Goal: Task Accomplishment & Management: Manage account settings

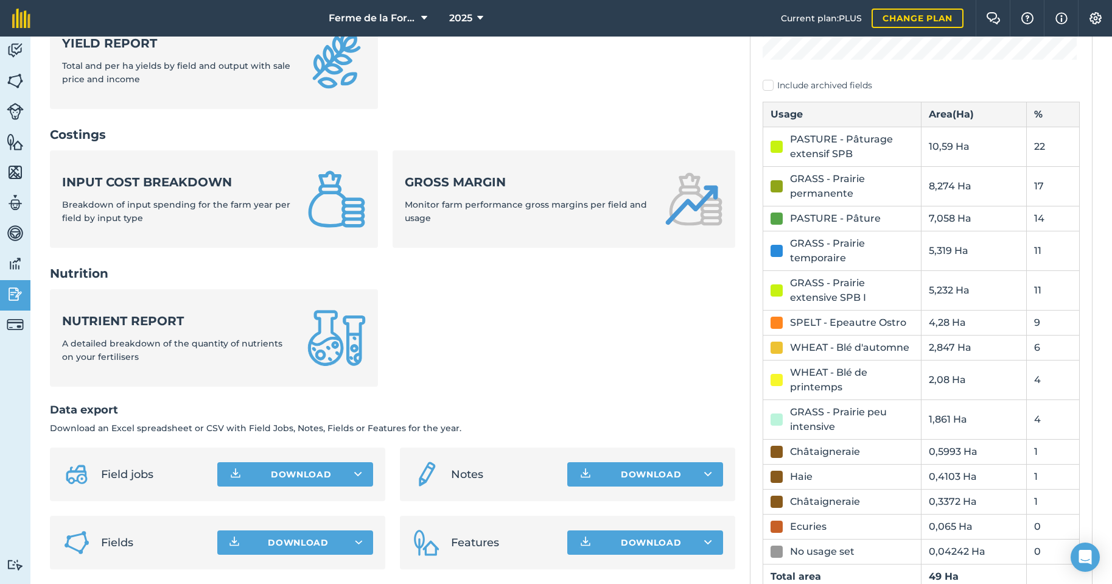
scroll to position [408, 0]
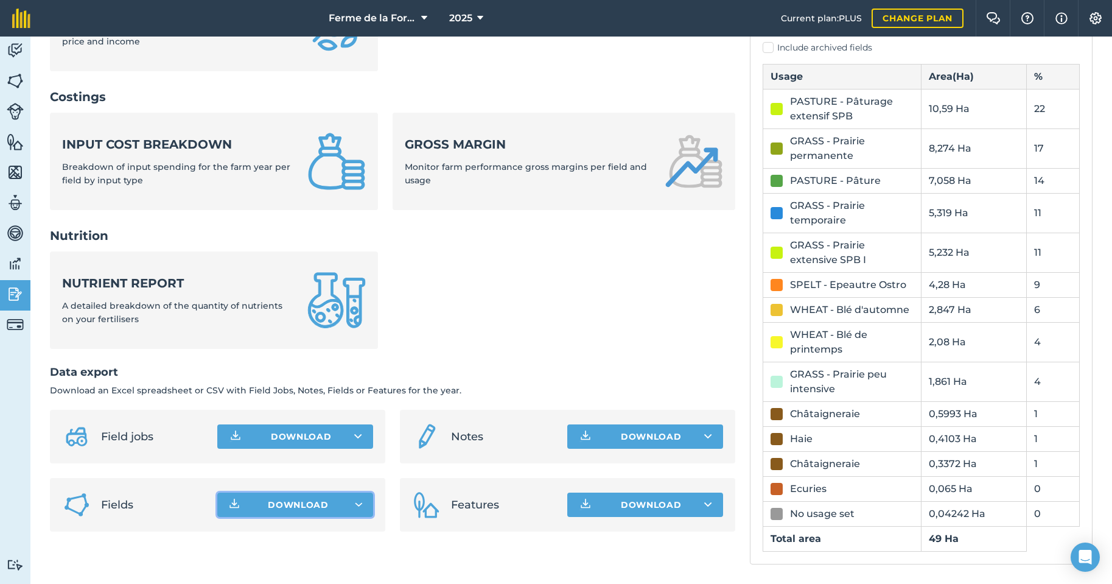
click at [302, 507] on span "Download" at bounding box center [298, 504] width 61 height 12
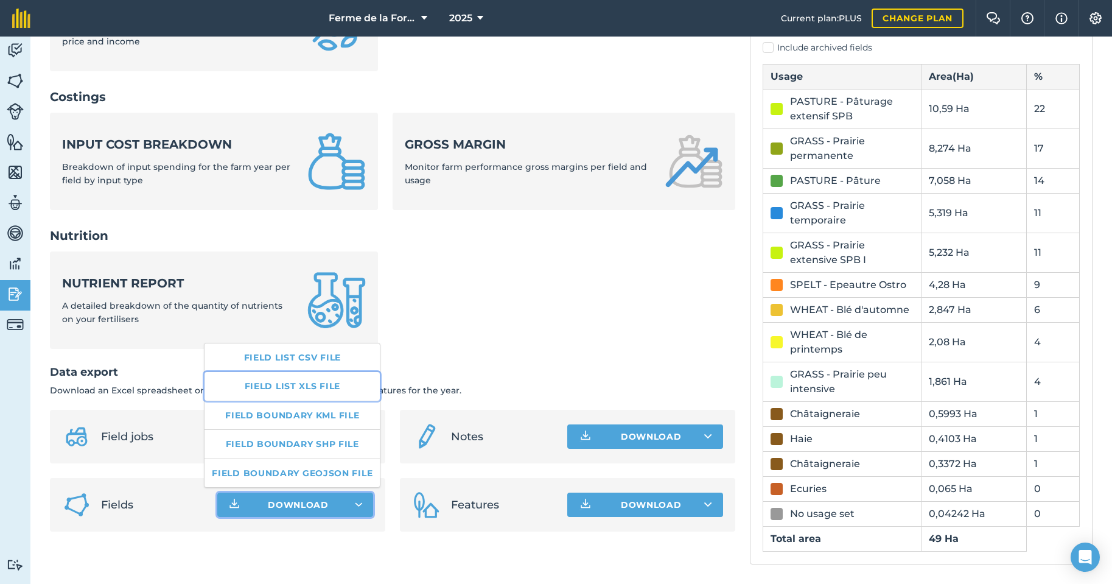
click at [292, 387] on link "Field list XLS file" at bounding box center [292, 386] width 175 height 28
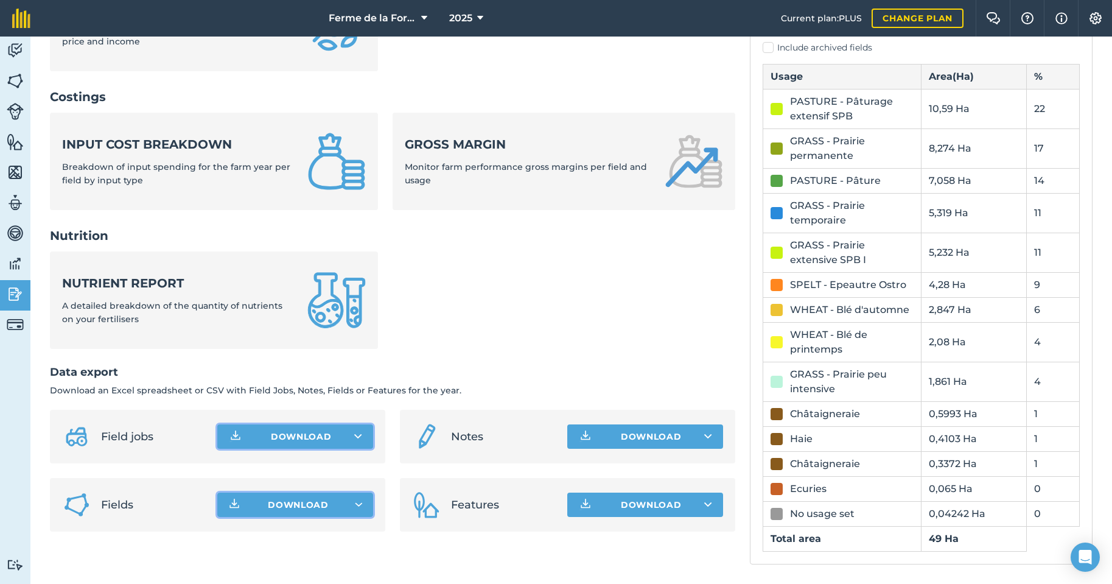
click at [290, 435] on button "Download" at bounding box center [295, 436] width 156 height 24
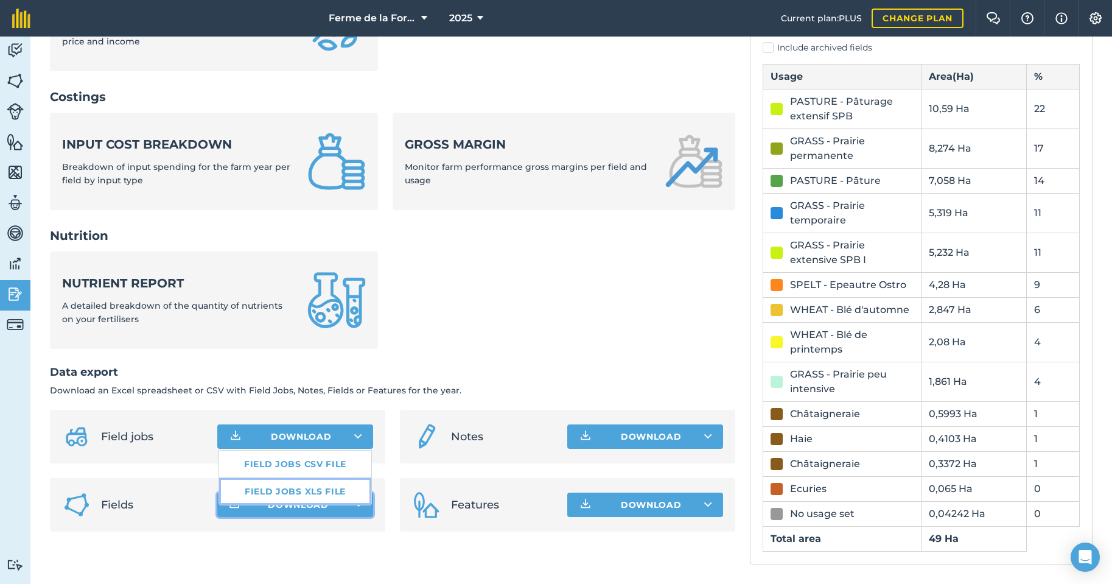
click at [292, 490] on link "Field jobs XLS file" at bounding box center [295, 491] width 152 height 27
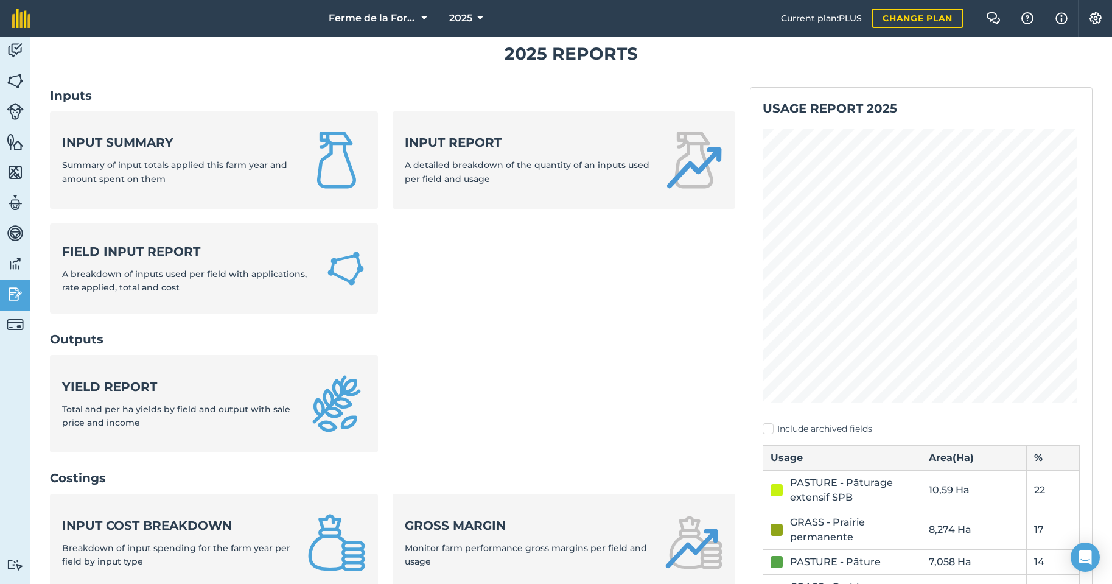
scroll to position [0, 0]
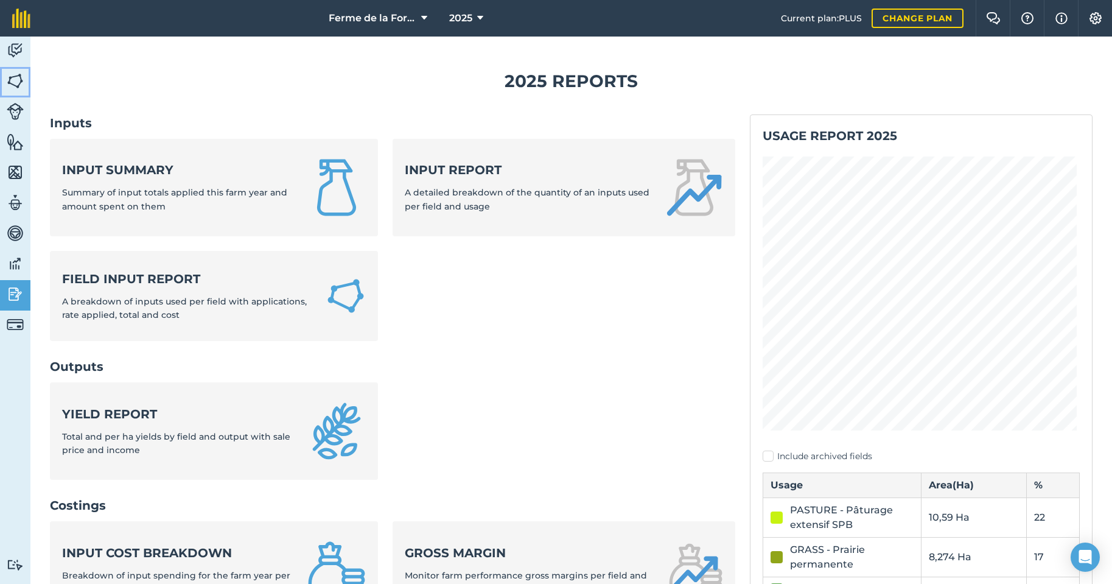
click at [13, 82] on img at bounding box center [15, 81] width 17 height 18
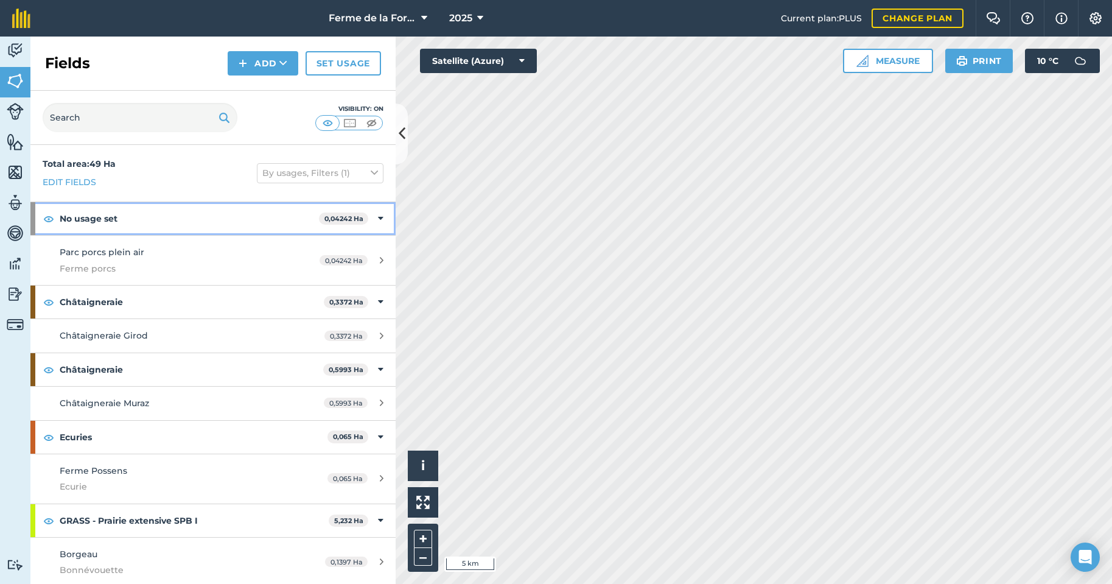
click at [89, 217] on strong "No usage set" at bounding box center [189, 218] width 259 height 33
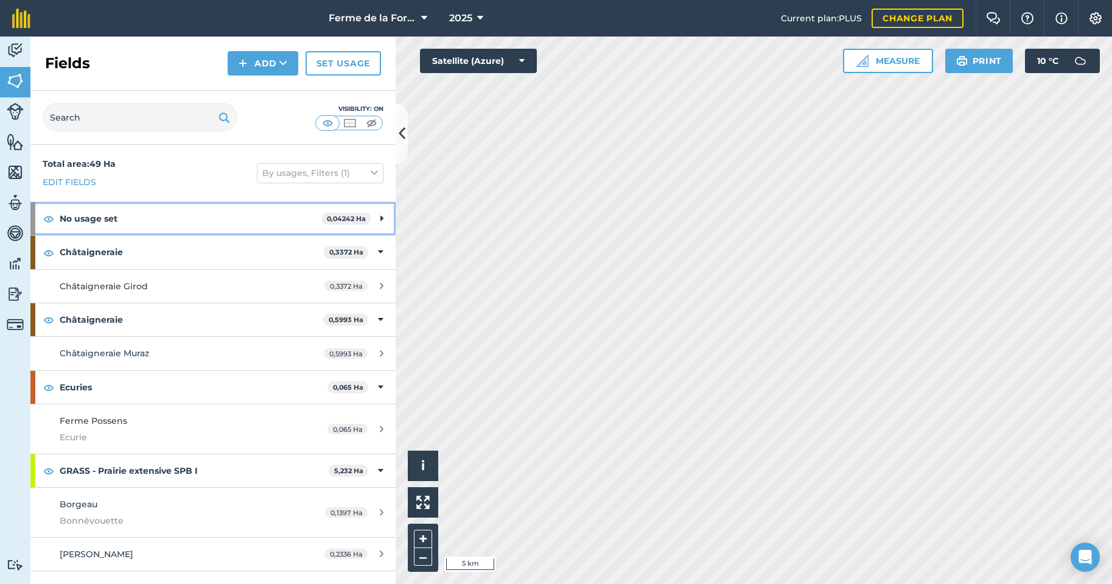
click at [89, 217] on strong "No usage set" at bounding box center [191, 218] width 262 height 33
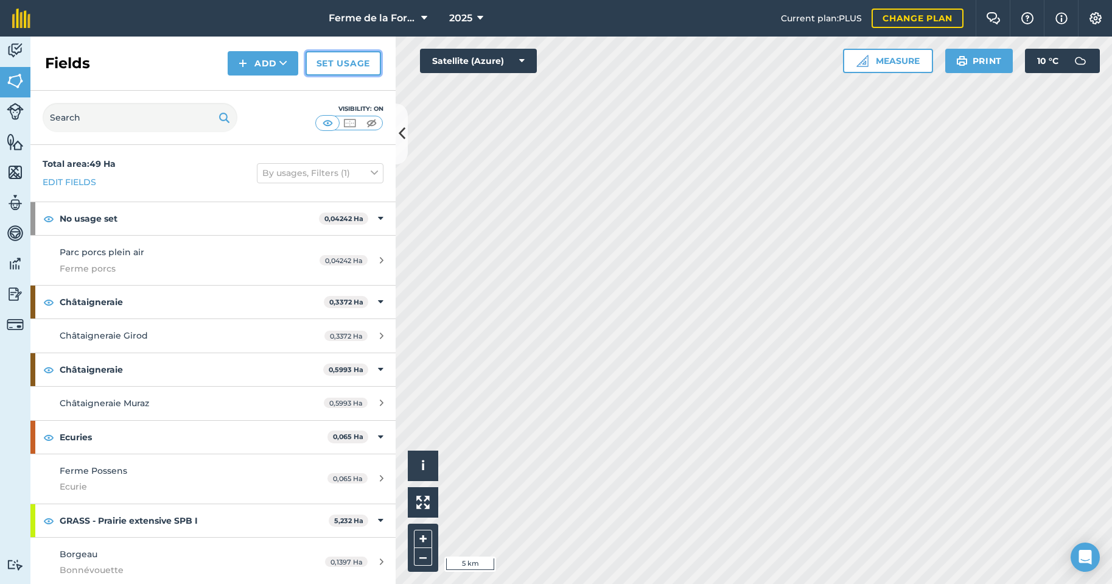
click at [332, 60] on link "Set usage" at bounding box center [343, 63] width 75 height 24
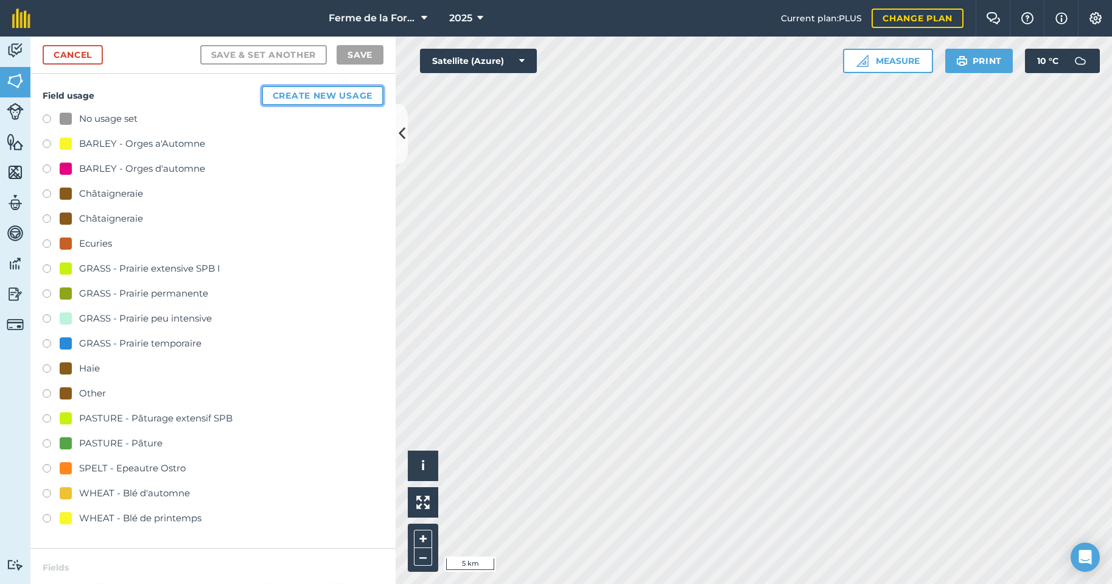
click at [304, 95] on button "Create new usage" at bounding box center [323, 95] width 122 height 19
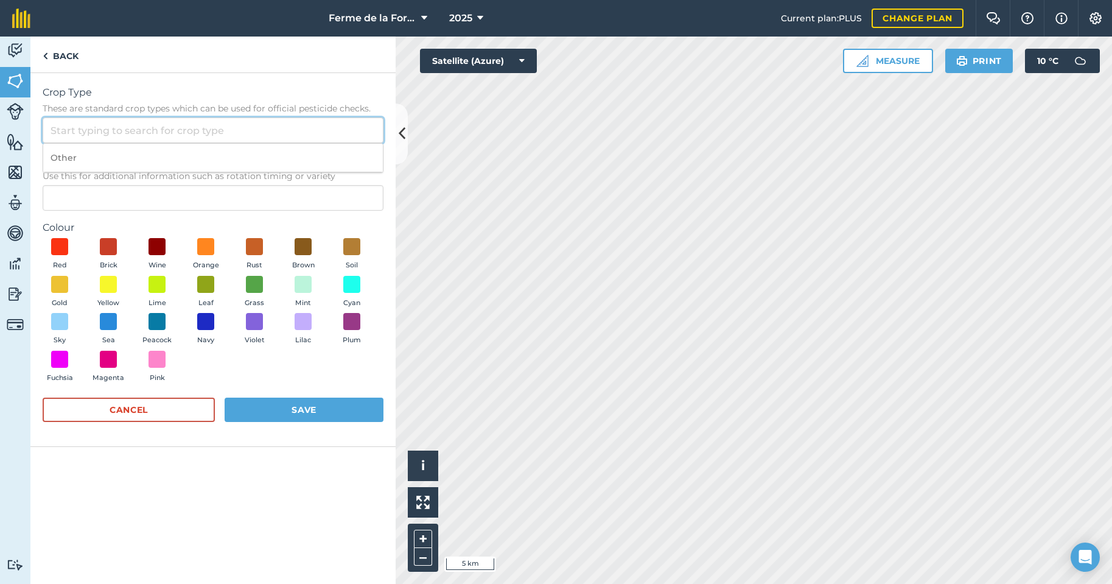
click at [94, 127] on input "Crop Type These are standard crop types which can be used for official pesticid…" at bounding box center [213, 130] width 341 height 26
click at [78, 160] on li "Other" at bounding box center [213, 158] width 340 height 29
type input "Other"
click at [64, 196] on input "Description Optional Use this for additional information such as rotation timin…" at bounding box center [213, 198] width 341 height 26
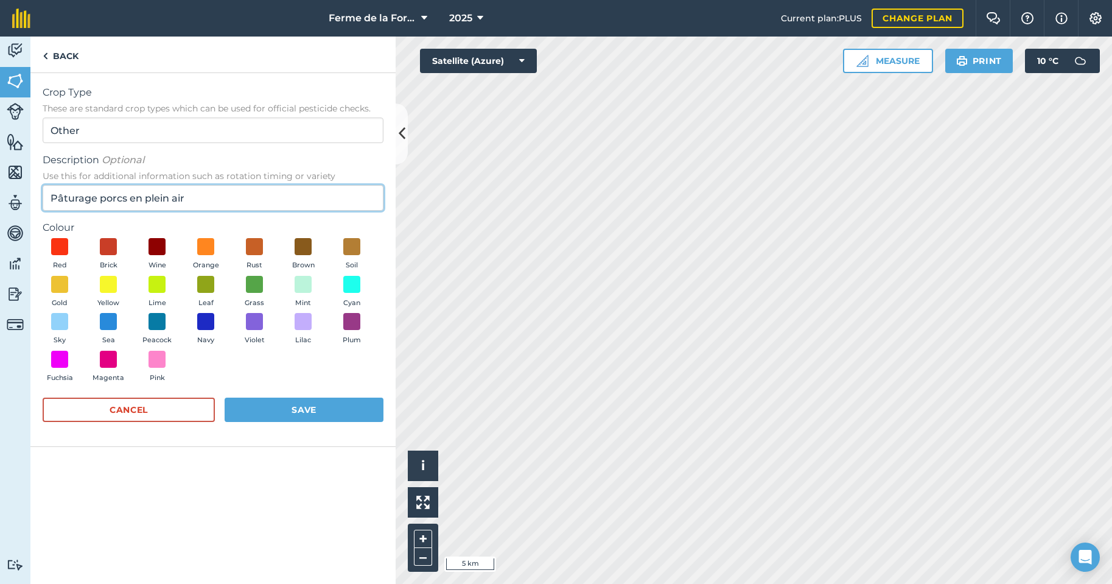
type input "Pâturage porcs en plein air"
click at [314, 408] on button "Save" at bounding box center [304, 409] width 159 height 24
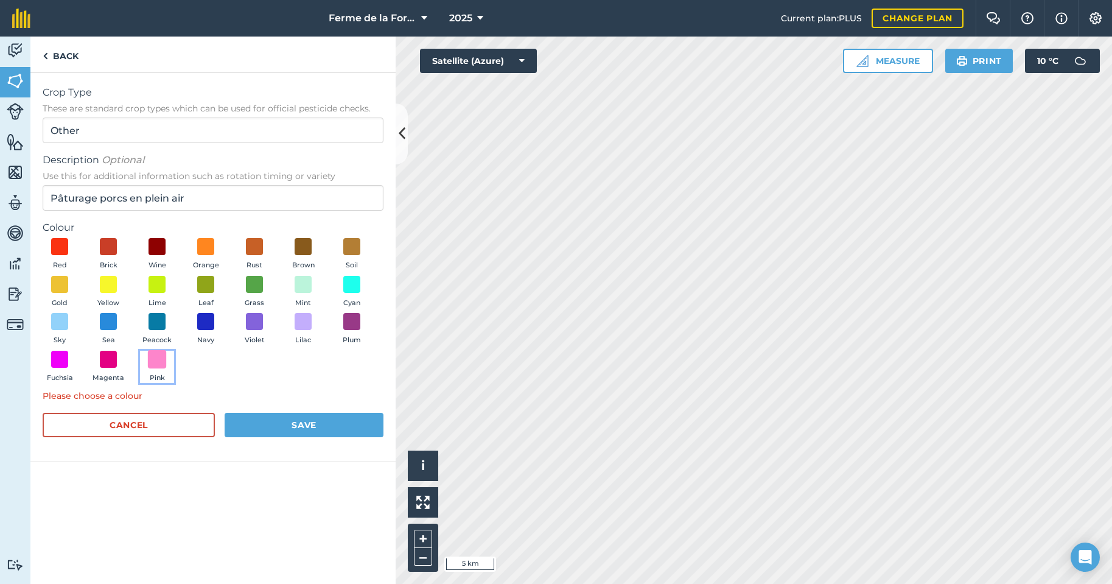
click at [161, 357] on span at bounding box center [157, 358] width 19 height 19
click at [288, 422] on button "Save" at bounding box center [304, 425] width 159 height 24
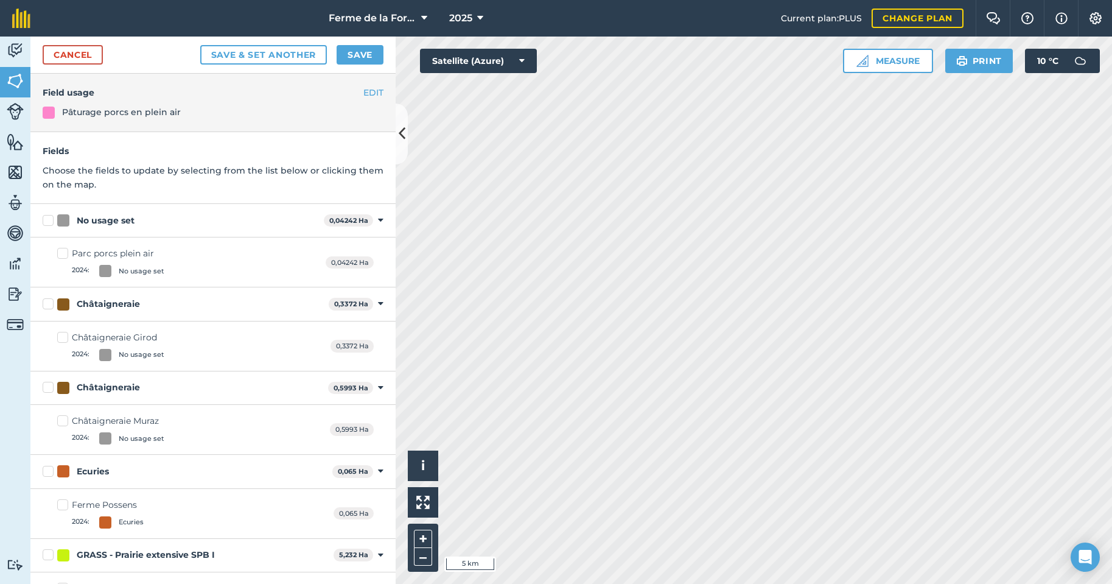
click at [63, 253] on label "Parc porcs plein air 2024 : No usage set" at bounding box center [110, 262] width 107 height 30
click at [63, 253] on input "Parc porcs plein air 2024 : No usage set" at bounding box center [61, 251] width 8 height 8
checkbox input "true"
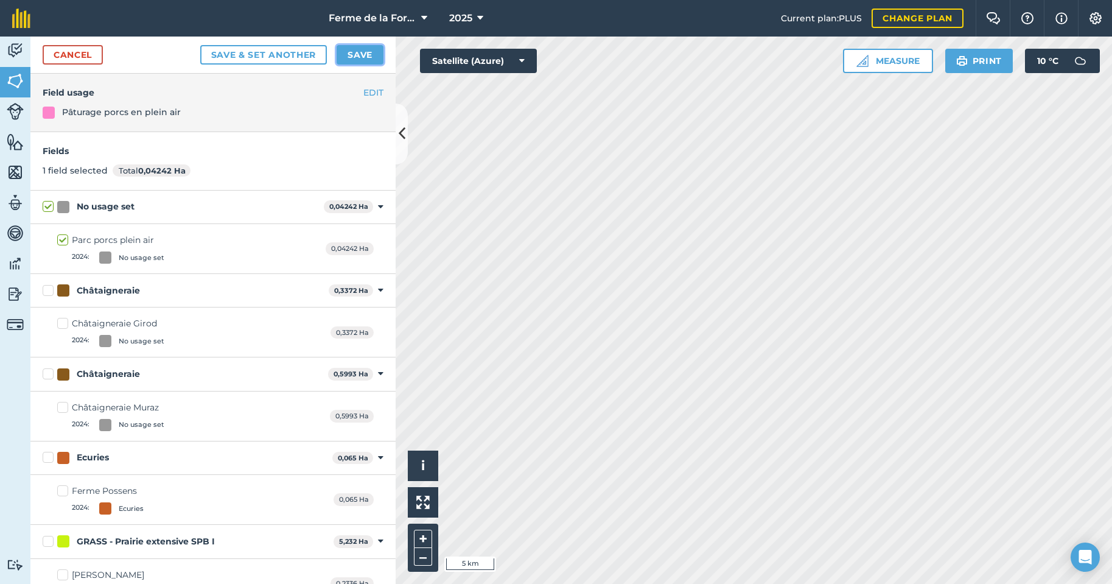
click at [361, 55] on button "Save" at bounding box center [360, 54] width 47 height 19
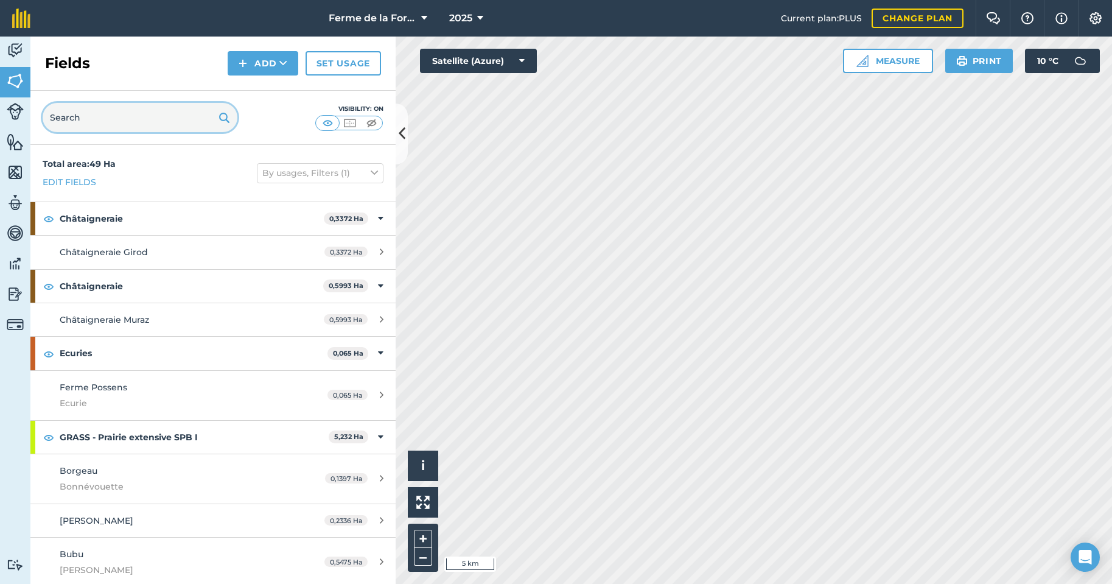
click at [218, 119] on input "text" at bounding box center [140, 117] width 195 height 29
click at [349, 124] on img at bounding box center [349, 123] width 15 height 12
click at [327, 124] on img at bounding box center [327, 123] width 15 height 12
click at [372, 122] on img at bounding box center [371, 123] width 15 height 12
click at [351, 121] on img at bounding box center [349, 123] width 15 height 12
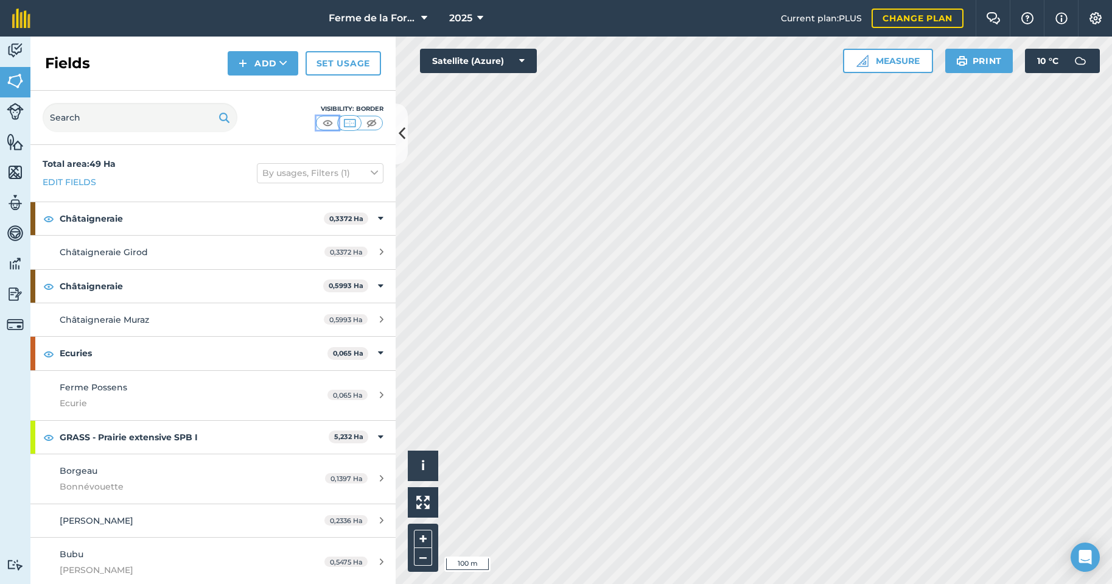
click at [329, 125] on img at bounding box center [327, 123] width 15 height 12
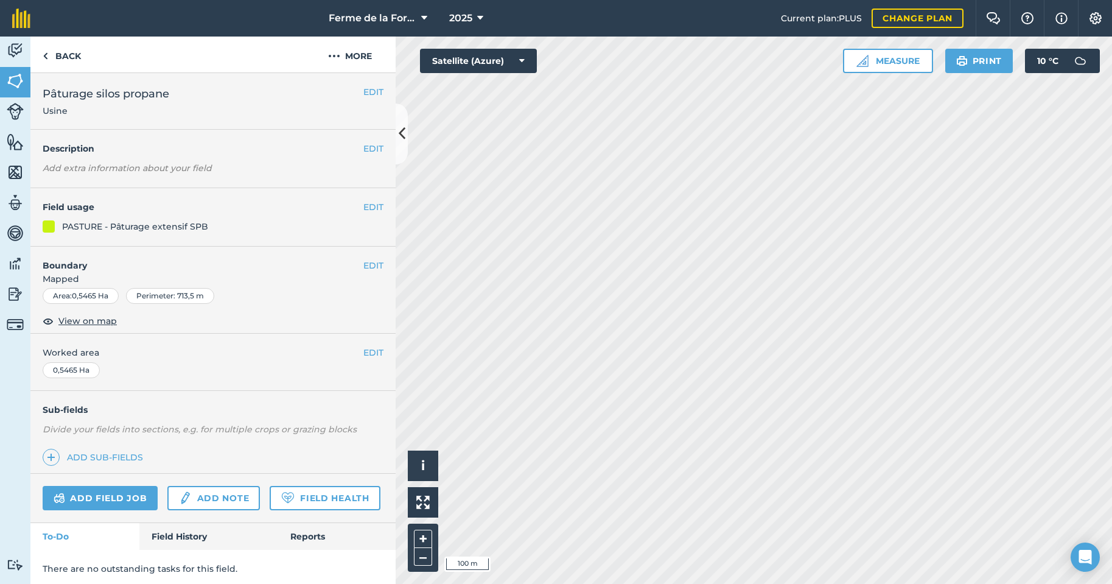
scroll to position [38, 0]
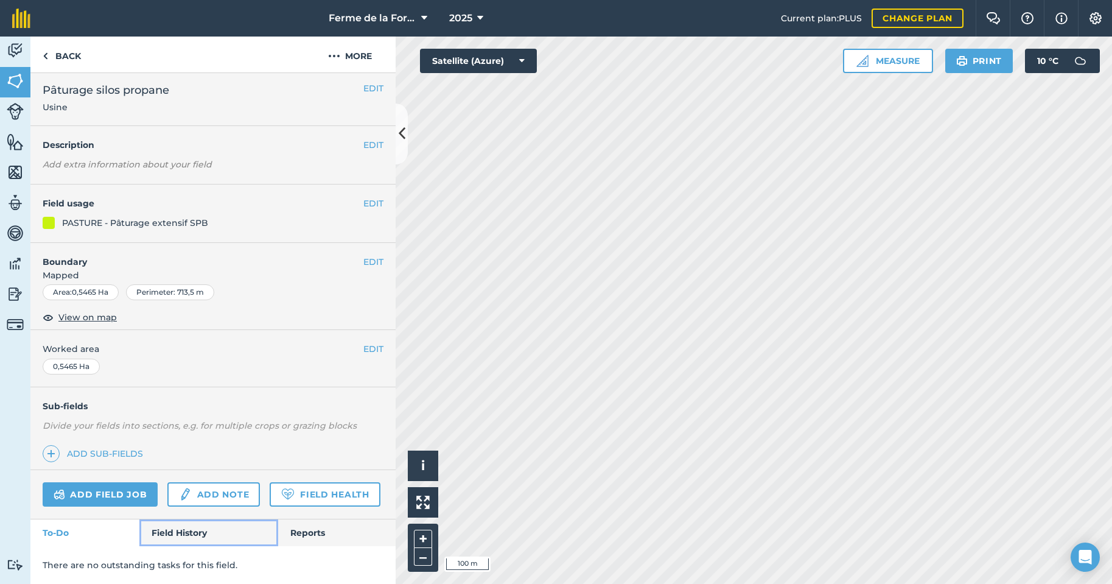
click at [185, 530] on link "Field History" at bounding box center [208, 532] width 138 height 27
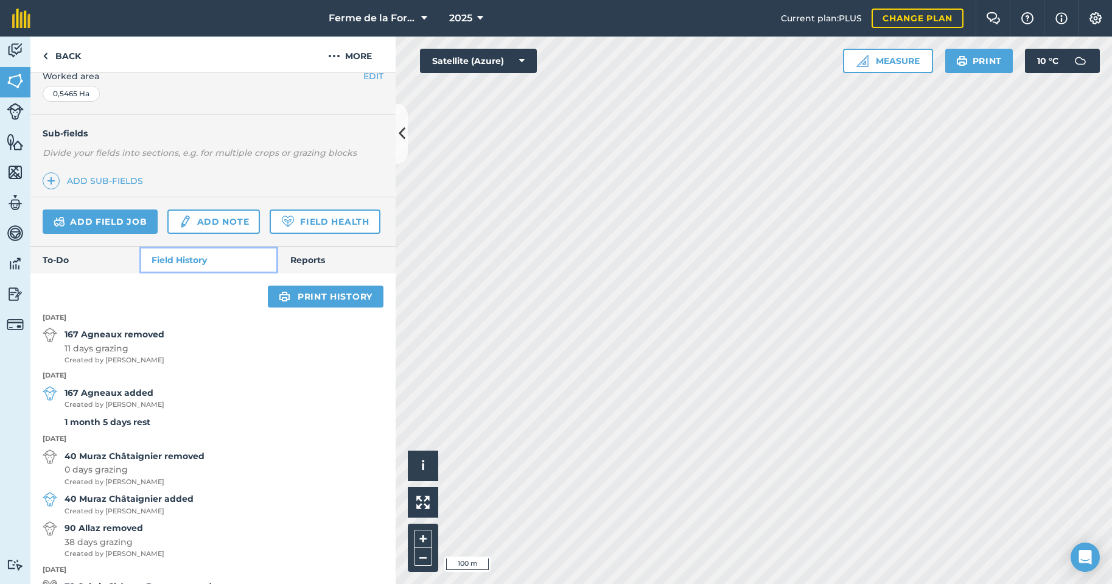
scroll to position [304, 0]
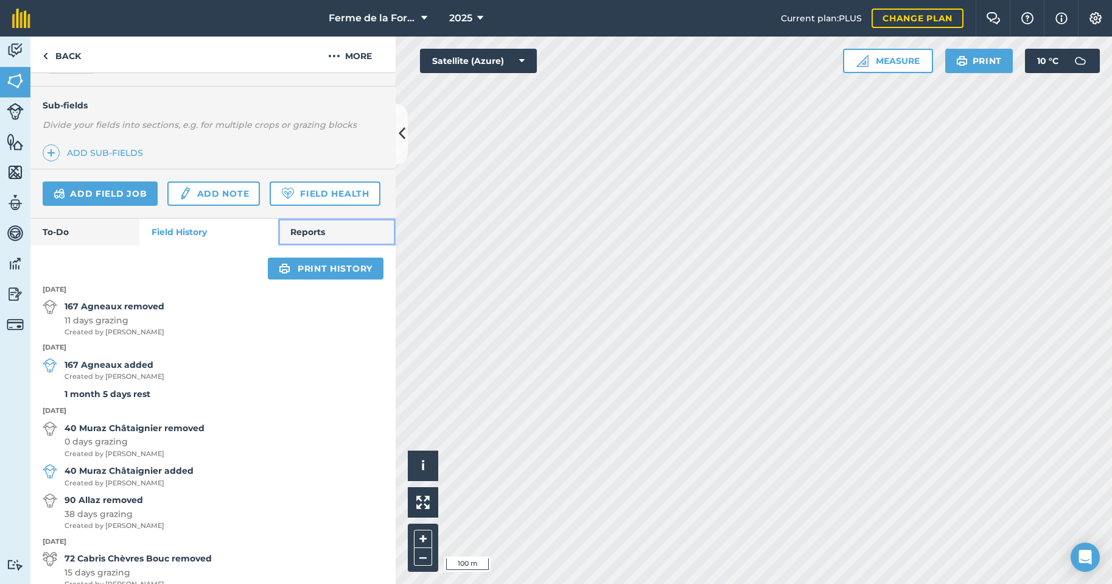
click at [309, 245] on link "Reports" at bounding box center [336, 232] width 117 height 27
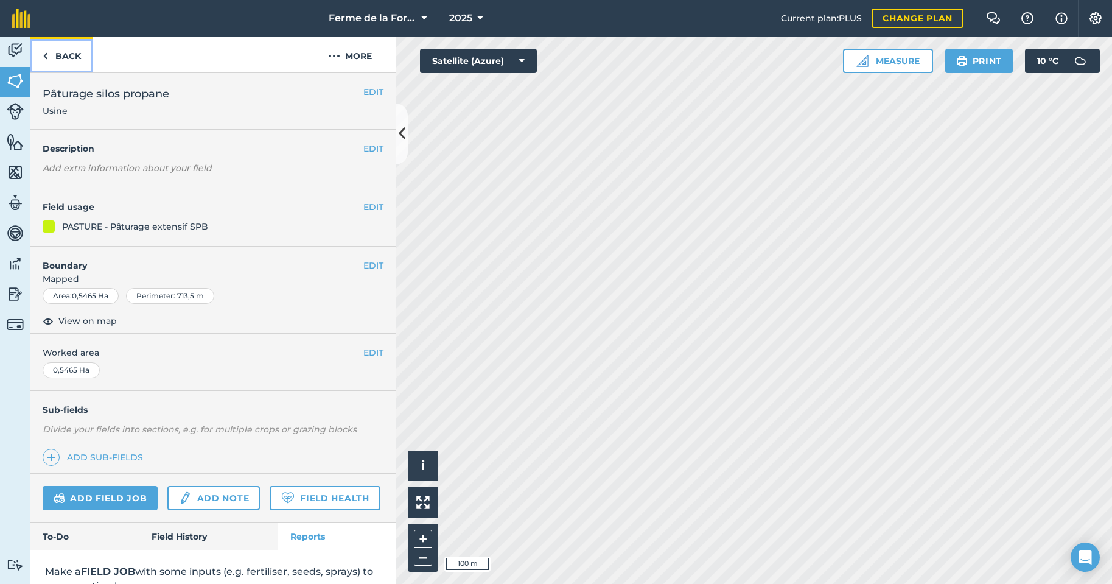
click at [61, 56] on link "Back" at bounding box center [61, 55] width 63 height 36
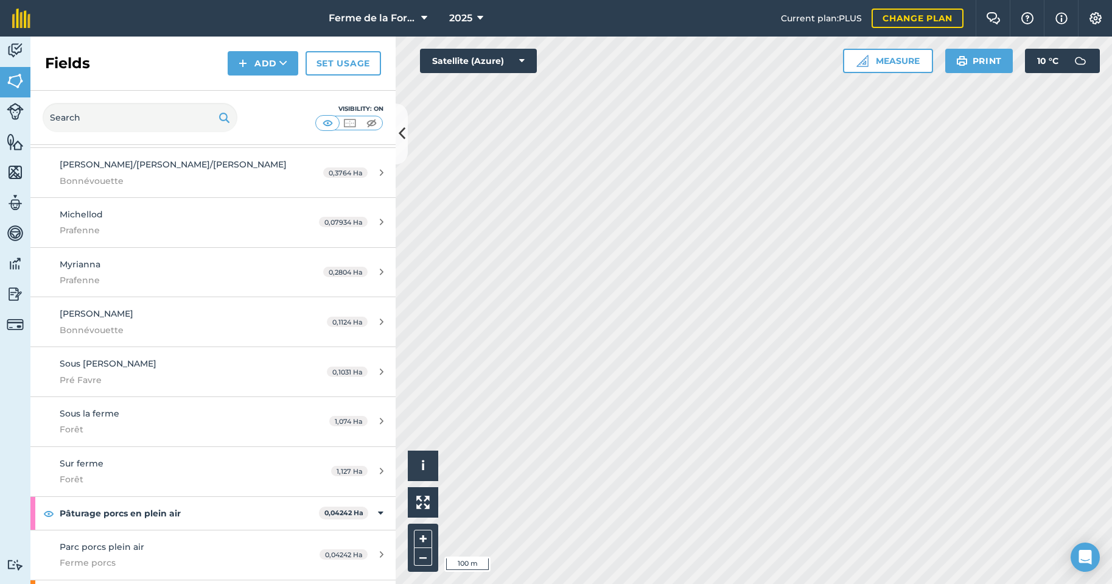
scroll to position [3760, 0]
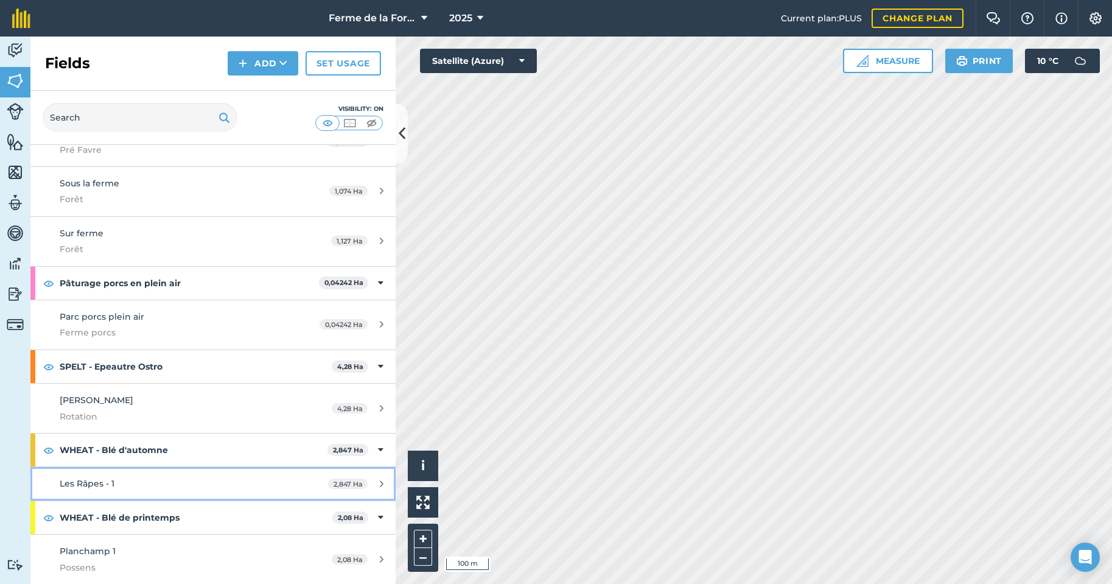
click at [116, 482] on div "Les Râpes - 1" at bounding box center [174, 483] width 229 height 13
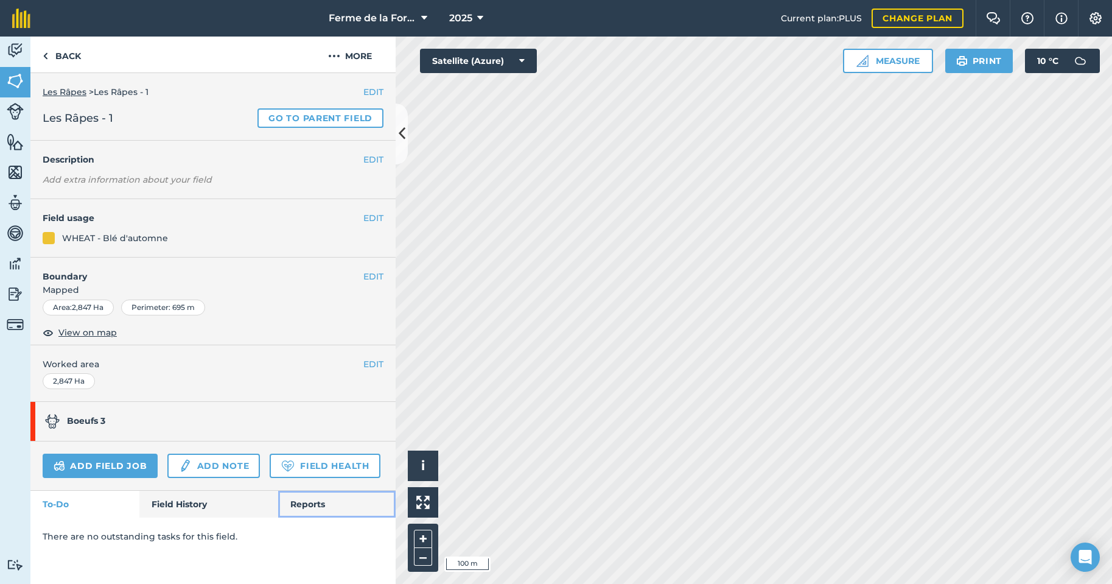
click at [303, 501] on link "Reports" at bounding box center [336, 504] width 117 height 27
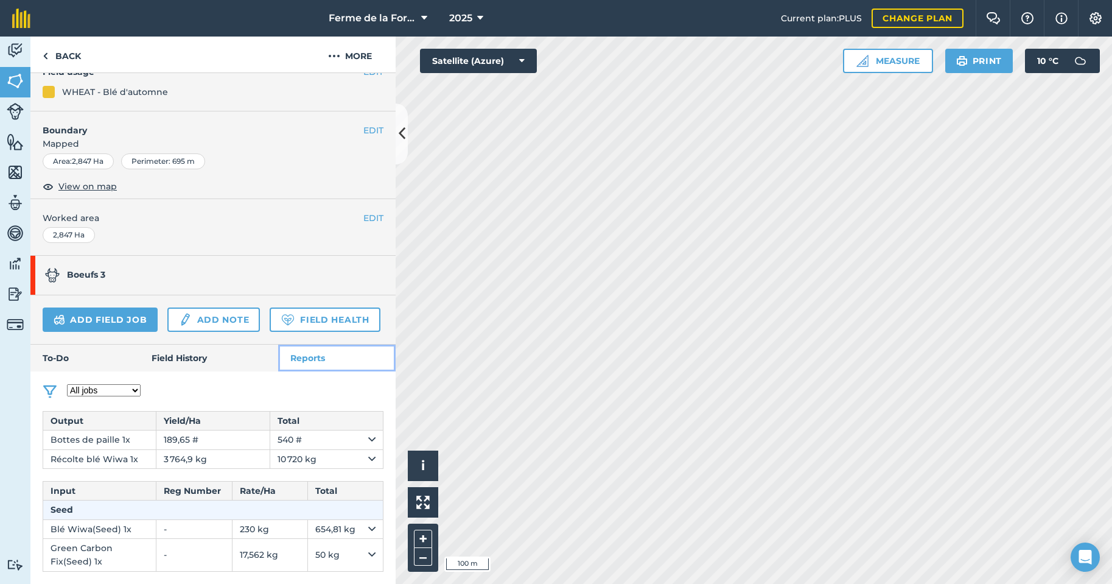
scroll to position [180, 0]
click at [46, 52] on img at bounding box center [45, 56] width 5 height 15
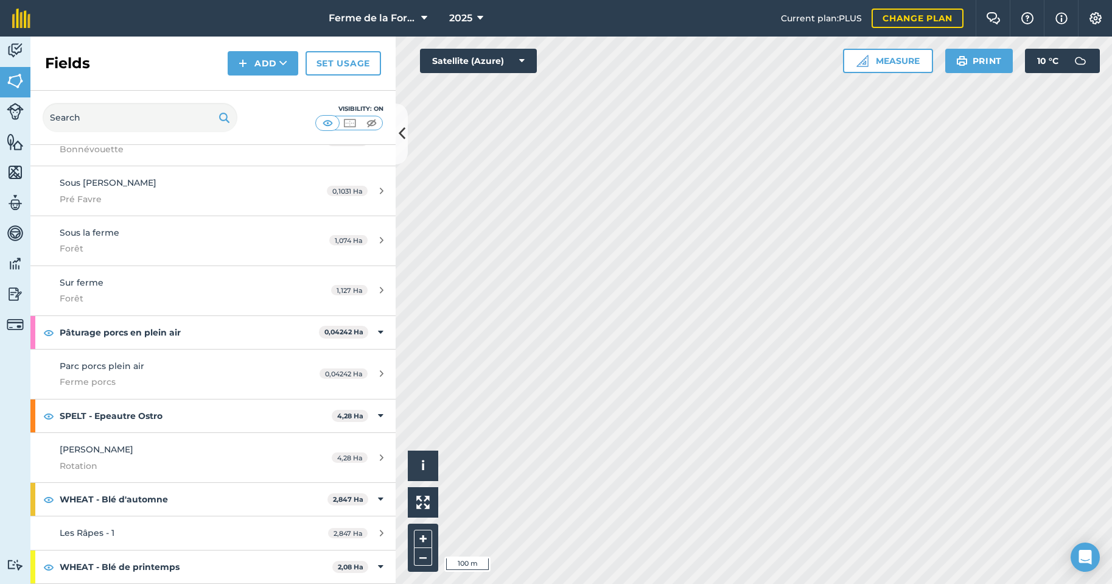
scroll to position [3760, 0]
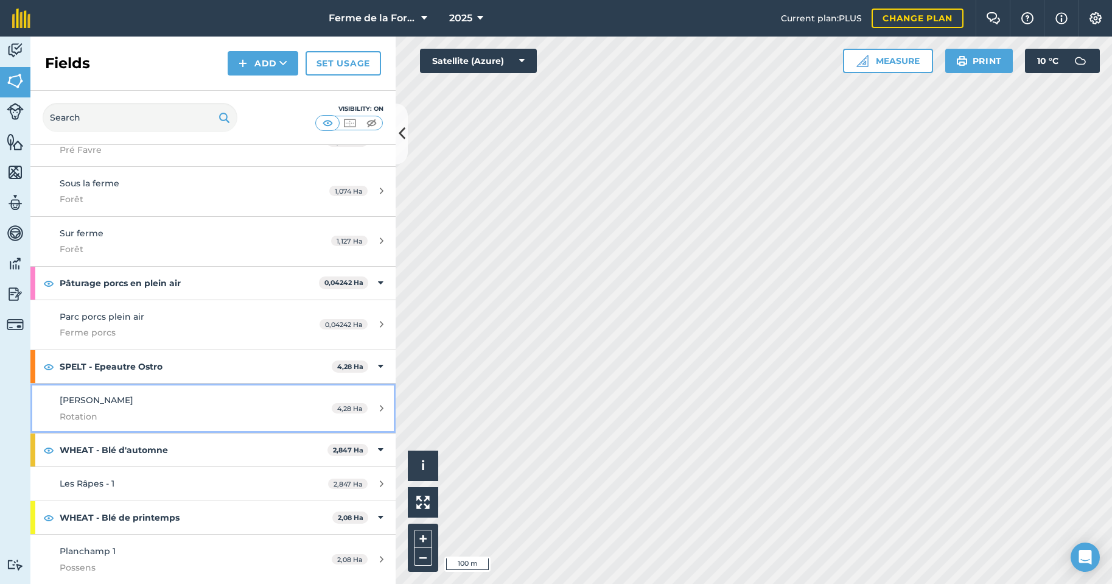
click at [102, 404] on span "[PERSON_NAME]" at bounding box center [97, 399] width 74 height 11
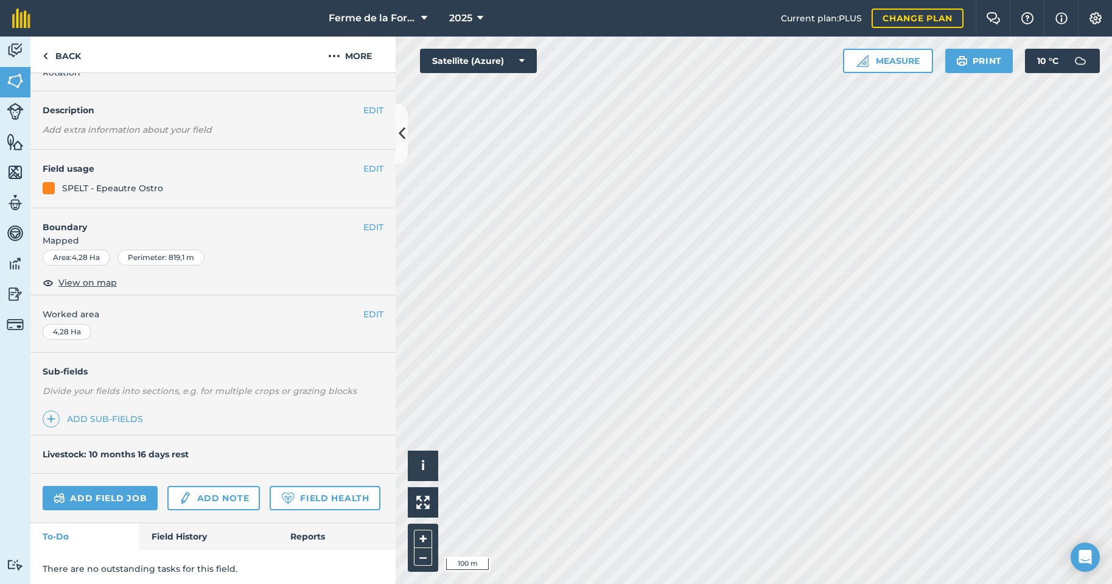
scroll to position [76, 0]
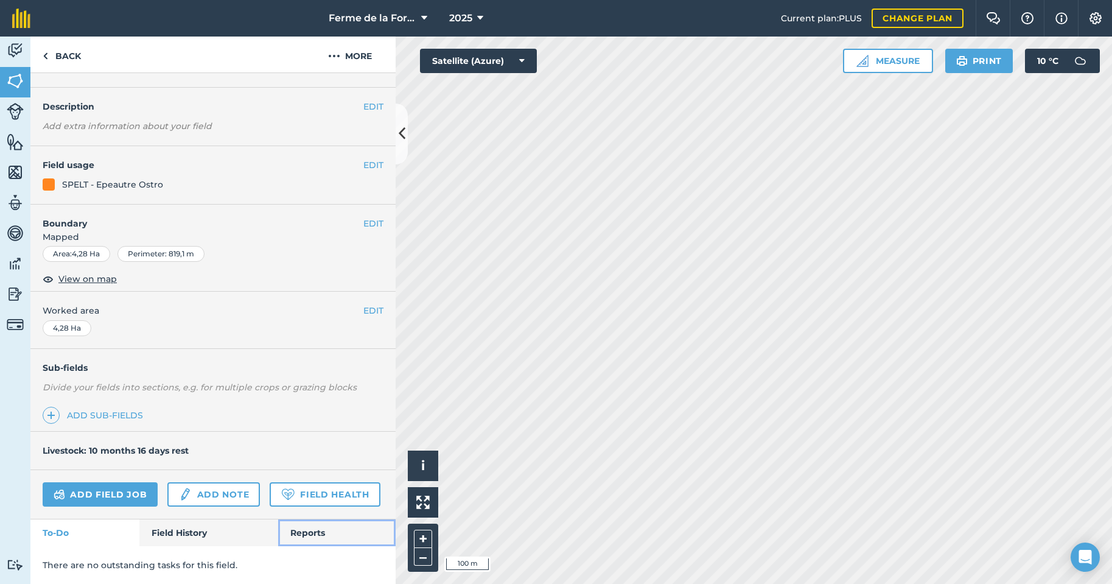
click at [292, 531] on link "Reports" at bounding box center [336, 532] width 117 height 27
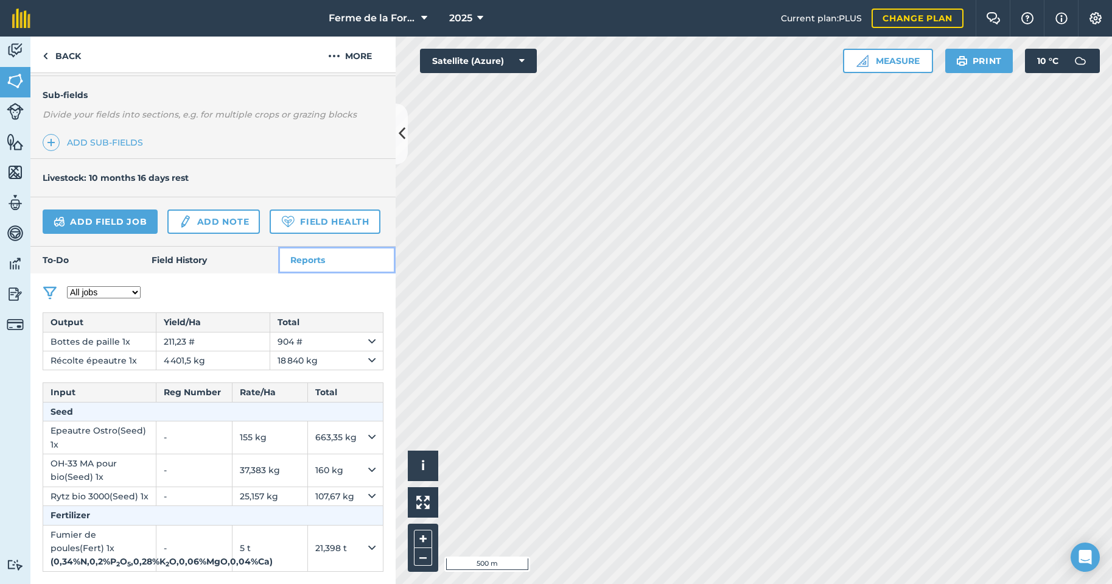
scroll to position [329, 0]
click at [368, 503] on icon at bounding box center [371, 495] width 7 height 13
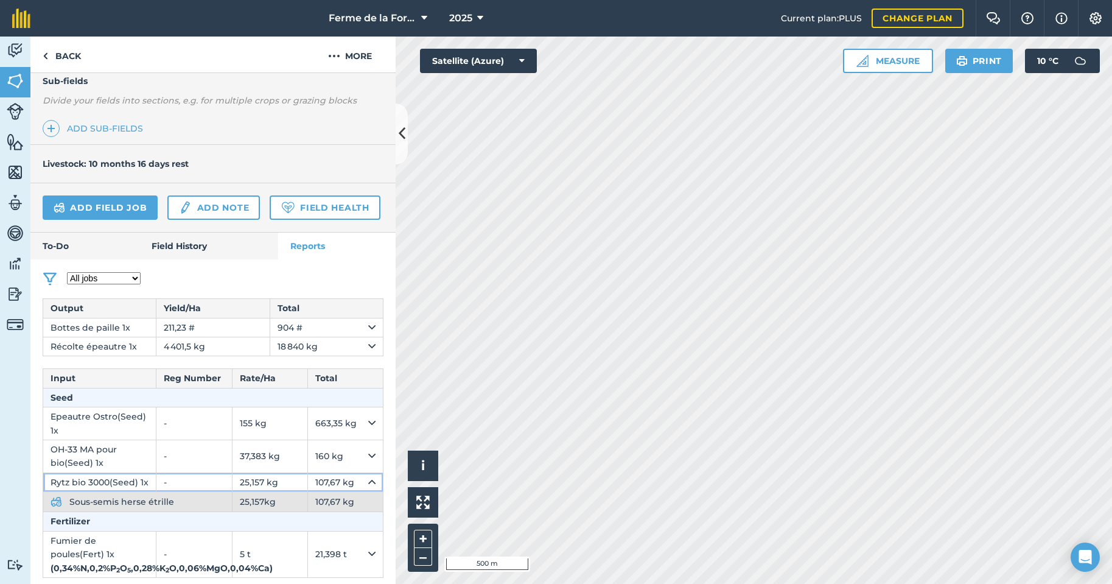
click at [368, 489] on icon at bounding box center [371, 481] width 7 height 13
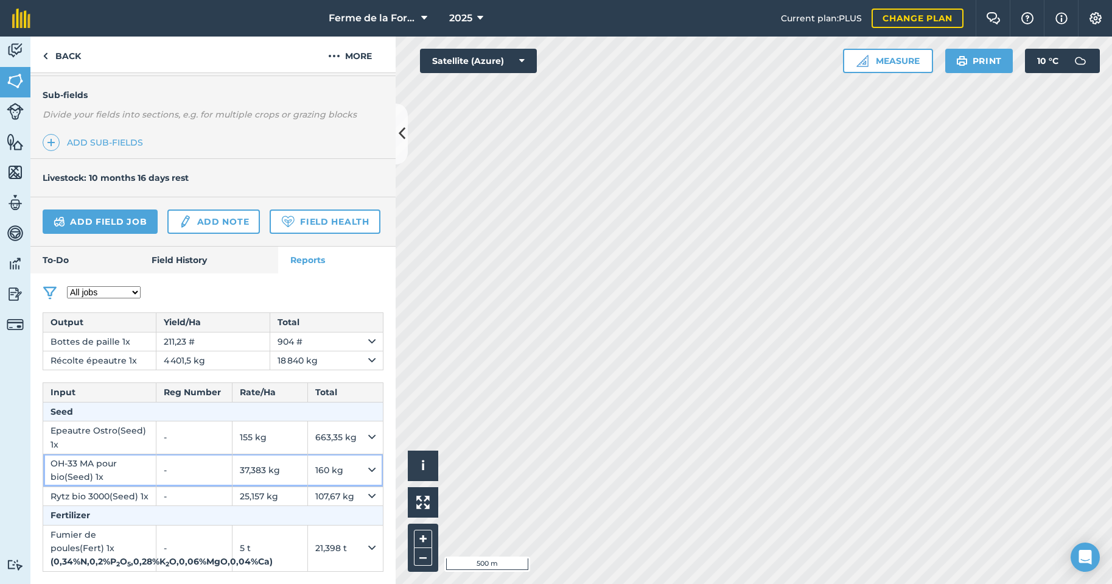
click at [368, 477] on icon at bounding box center [371, 469] width 7 height 13
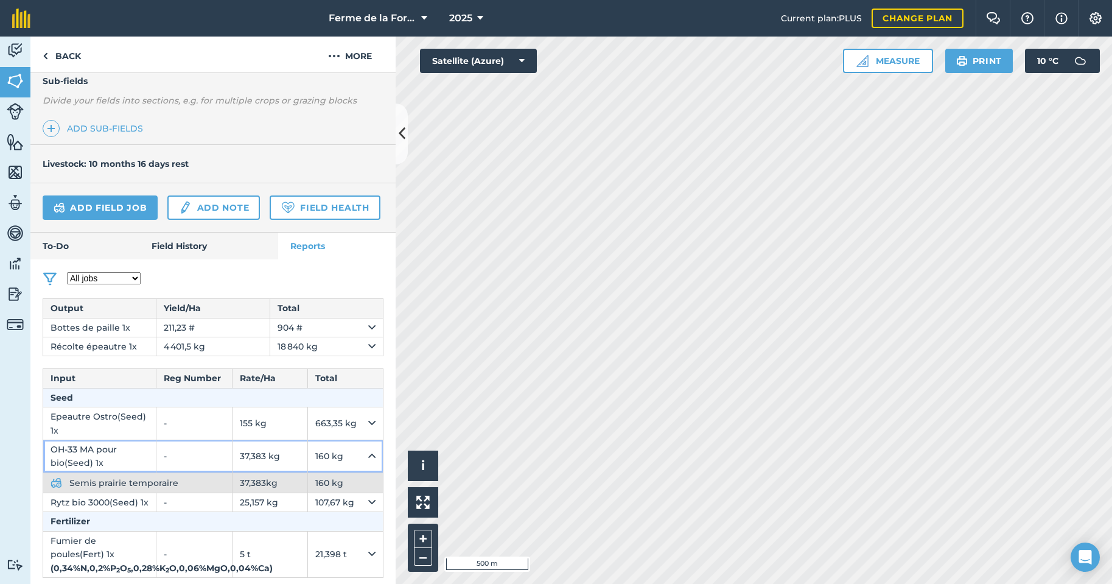
click at [368, 463] on icon at bounding box center [371, 455] width 7 height 13
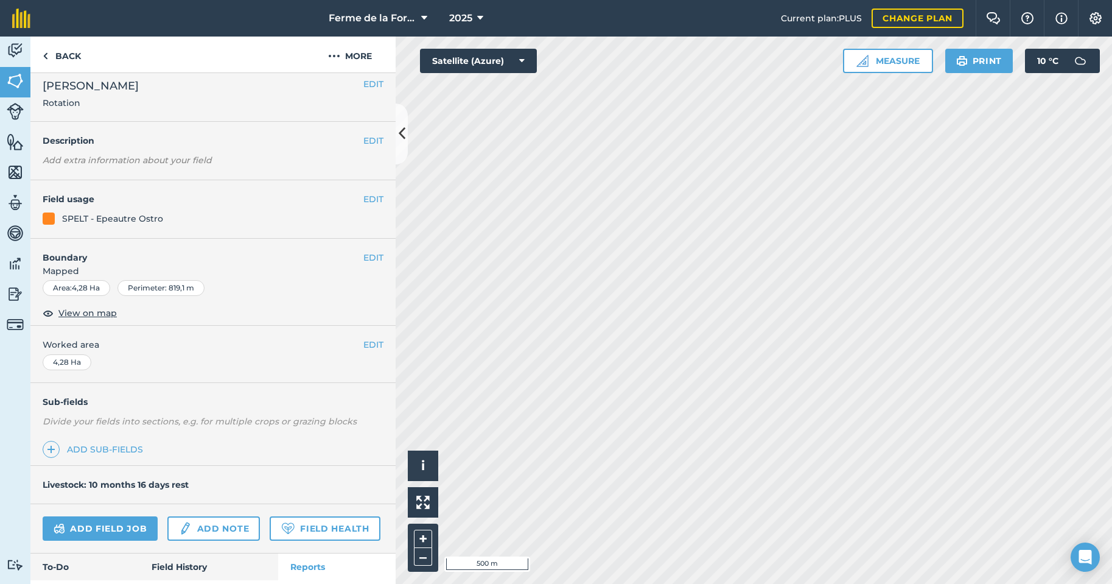
scroll to position [0, 0]
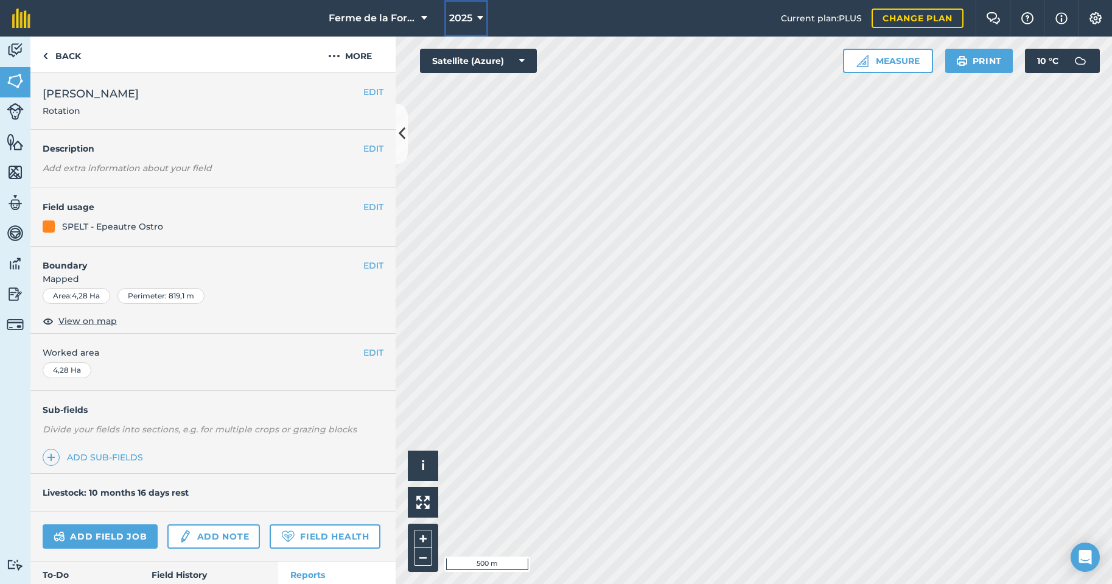
click at [480, 18] on icon at bounding box center [480, 18] width 6 height 15
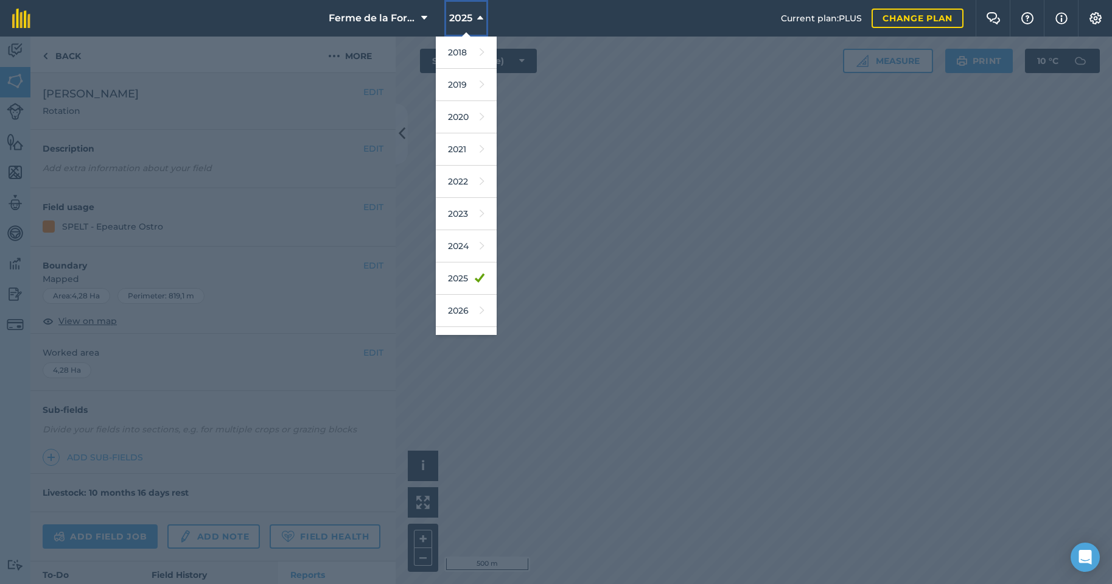
click at [480, 18] on icon at bounding box center [480, 18] width 6 height 15
